Goal: Information Seeking & Learning: Learn about a topic

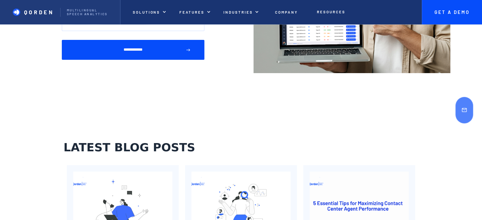
scroll to position [2077, 0]
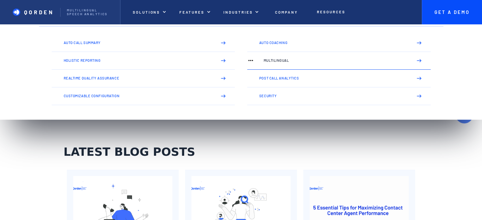
click at [276, 62] on p "Multilingual" at bounding box center [336, 61] width 144 height 4
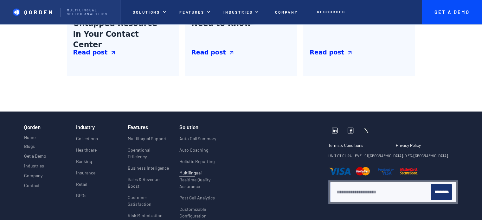
scroll to position [984, 0]
